Goal: Task Accomplishment & Management: Use online tool/utility

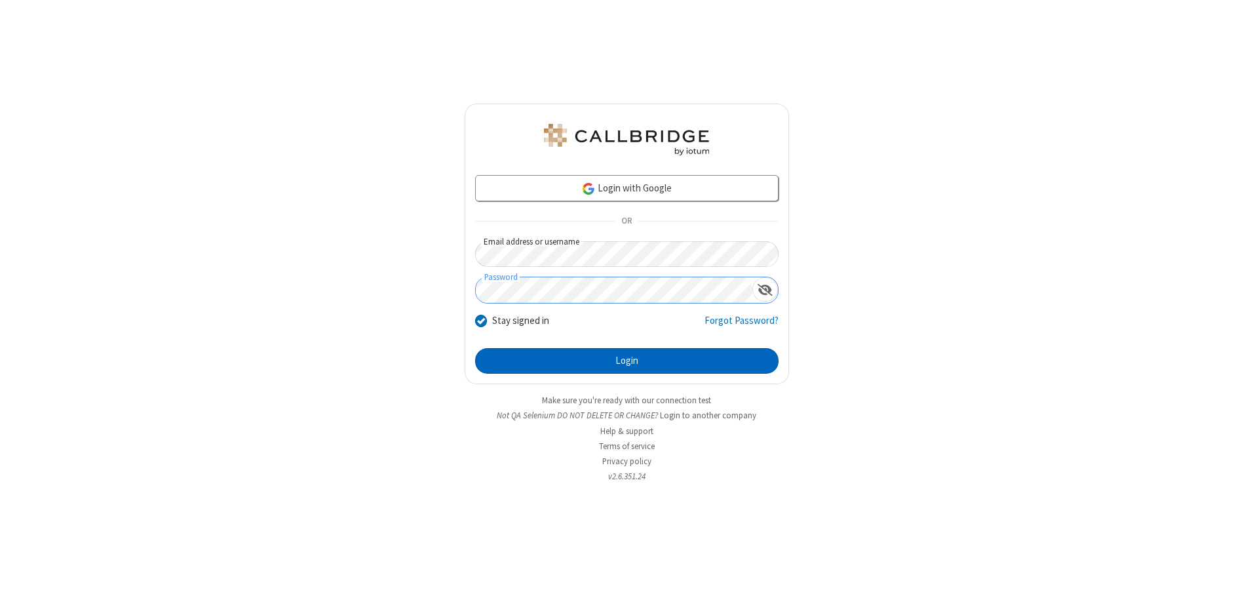
click at [627, 361] on button "Login" at bounding box center [626, 361] width 303 height 26
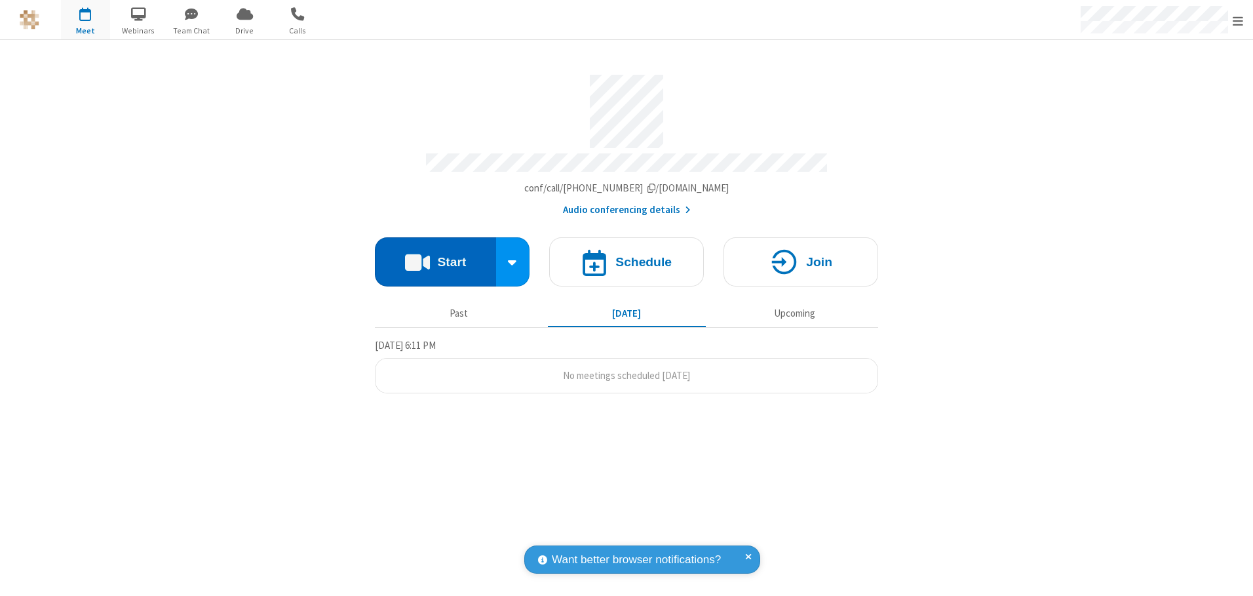
click at [435, 257] on button "Start" at bounding box center [435, 261] width 121 height 49
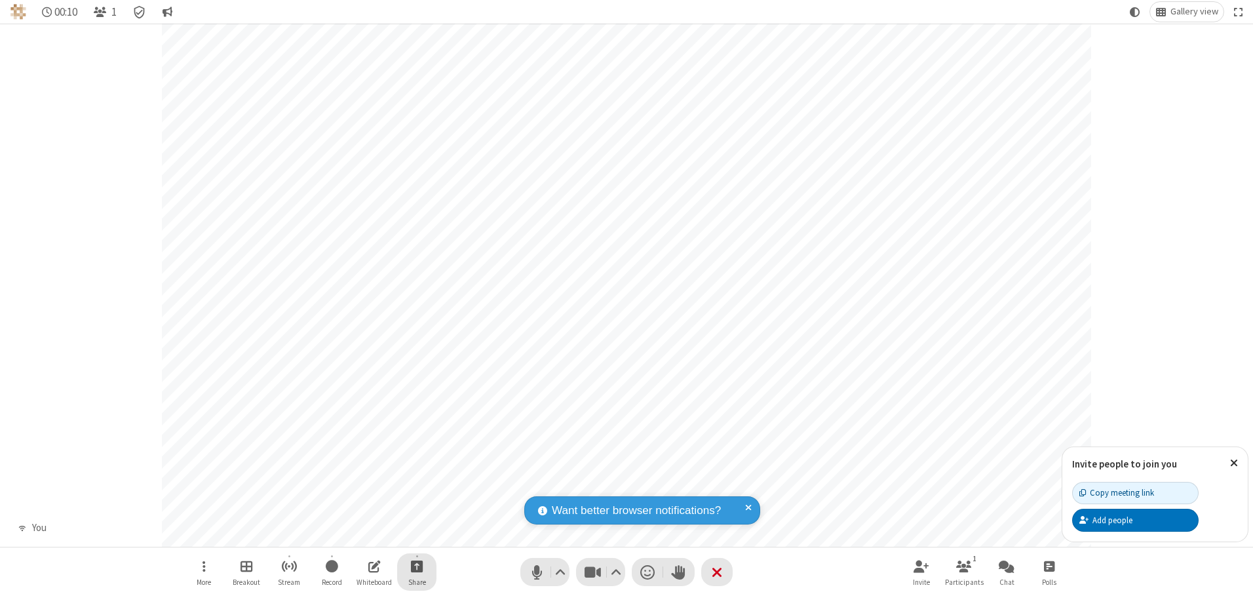
click at [417, 566] on span "Start sharing" at bounding box center [417, 566] width 12 height 16
click at [364, 534] on span "Share my screen" at bounding box center [364, 535] width 15 height 11
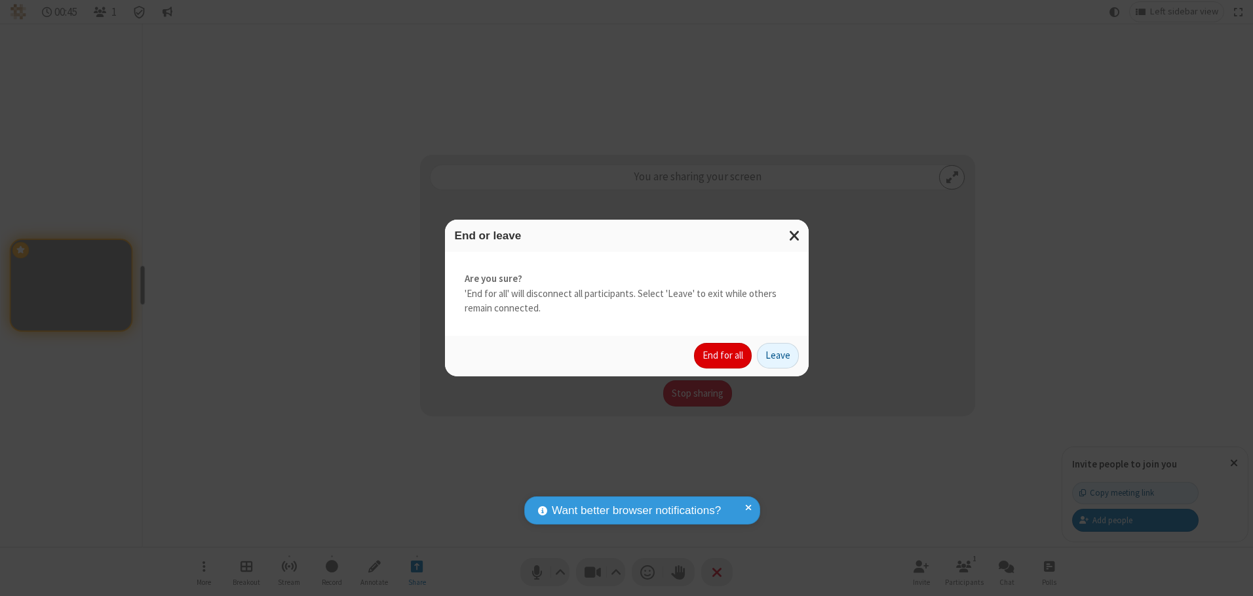
click at [724, 355] on button "End for all" at bounding box center [723, 356] width 58 height 26
